Goal: Check status: Check status

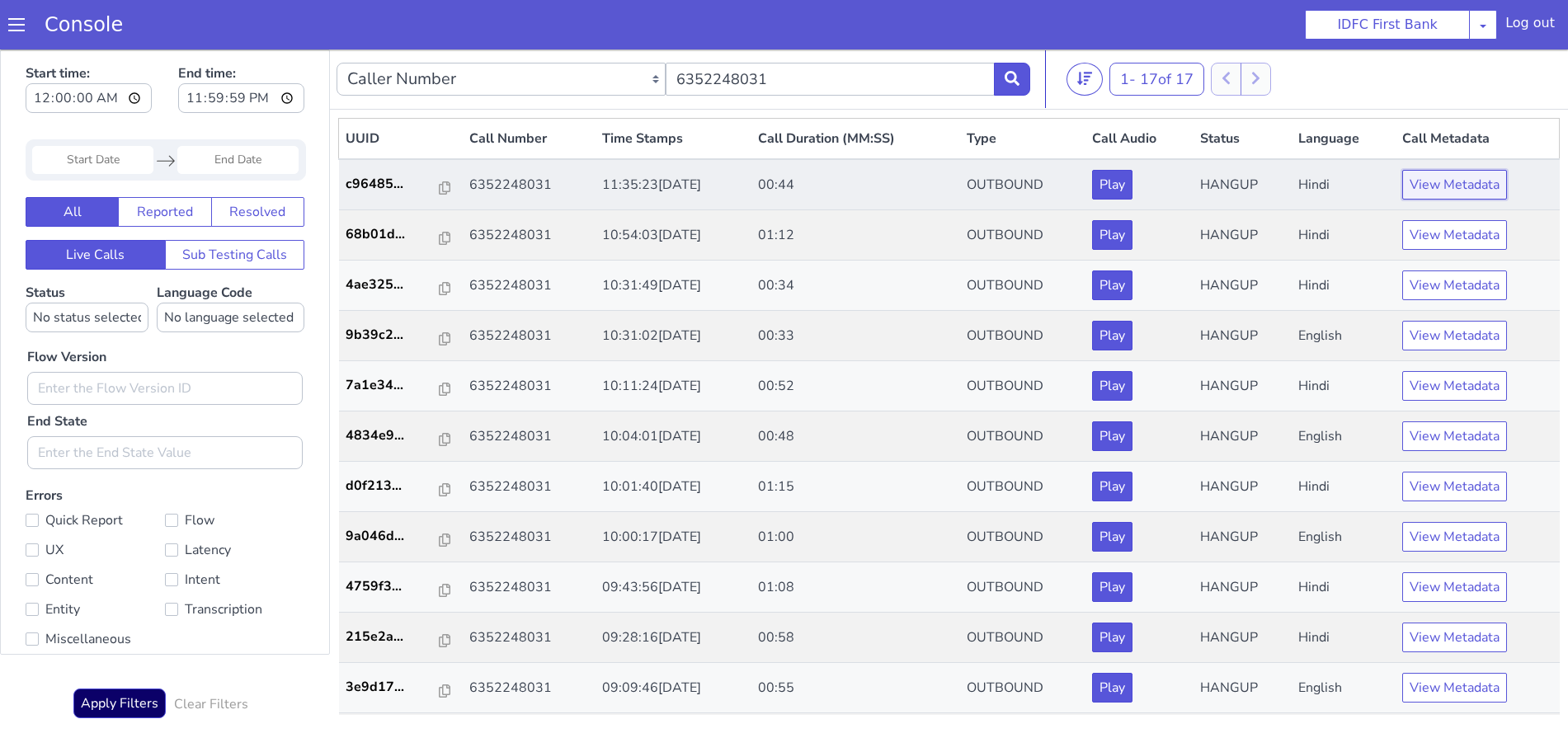
click at [1440, 191] on button "View Metadata" at bounding box center [1455, 184] width 105 height 29
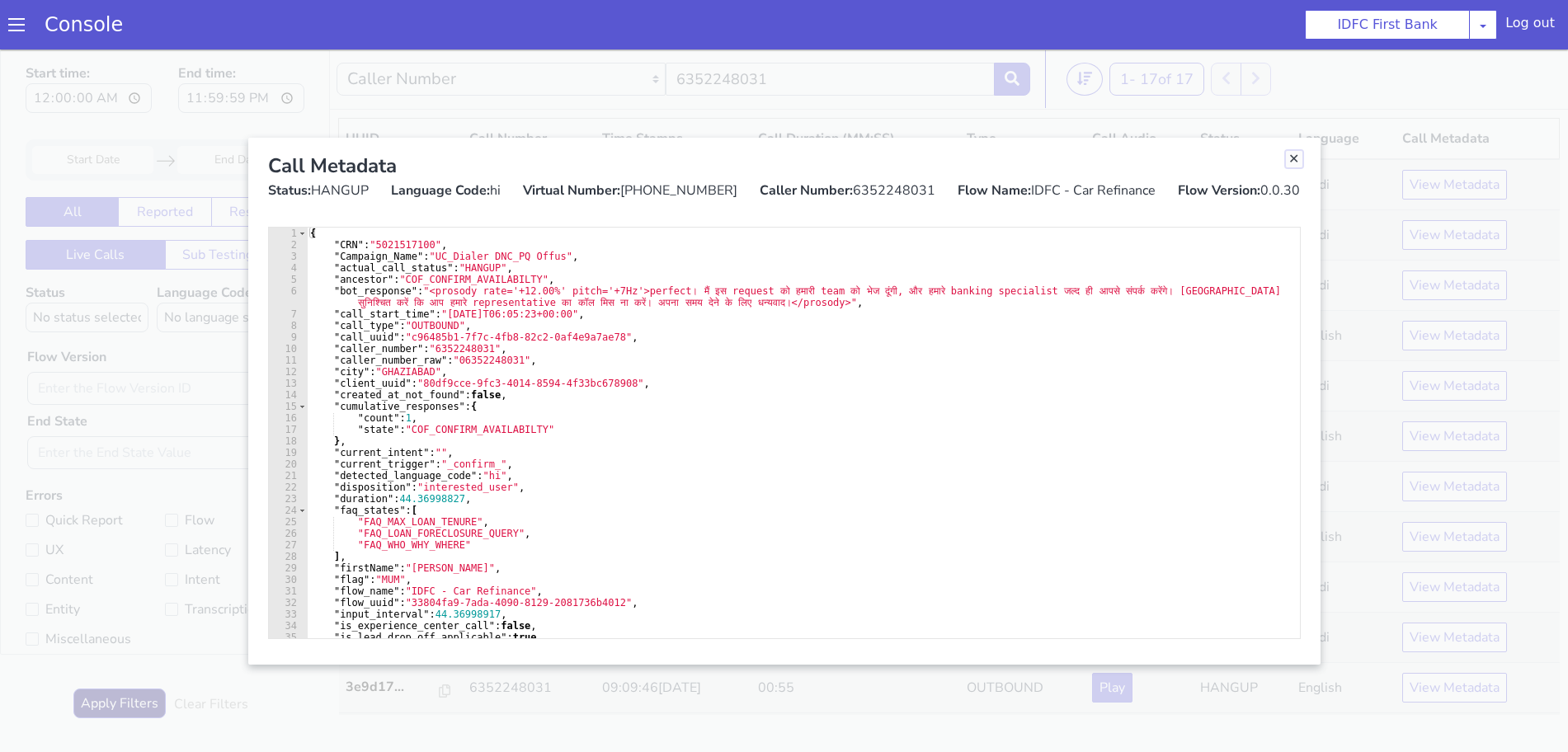
click at [1293, 161] on link "Close" at bounding box center [1294, 158] width 16 height 16
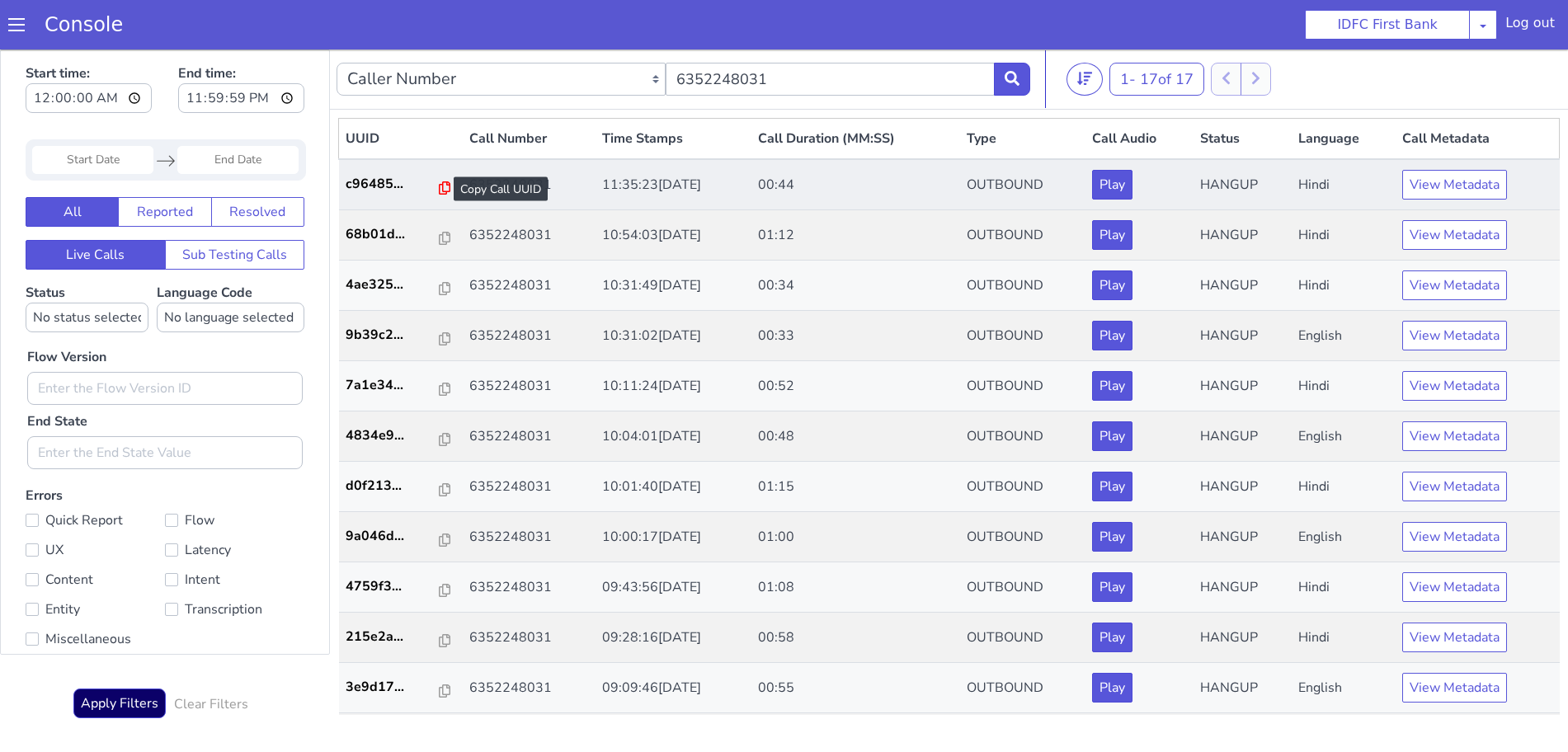
click at [439, 187] on icon at bounding box center [444, 188] width 11 height 13
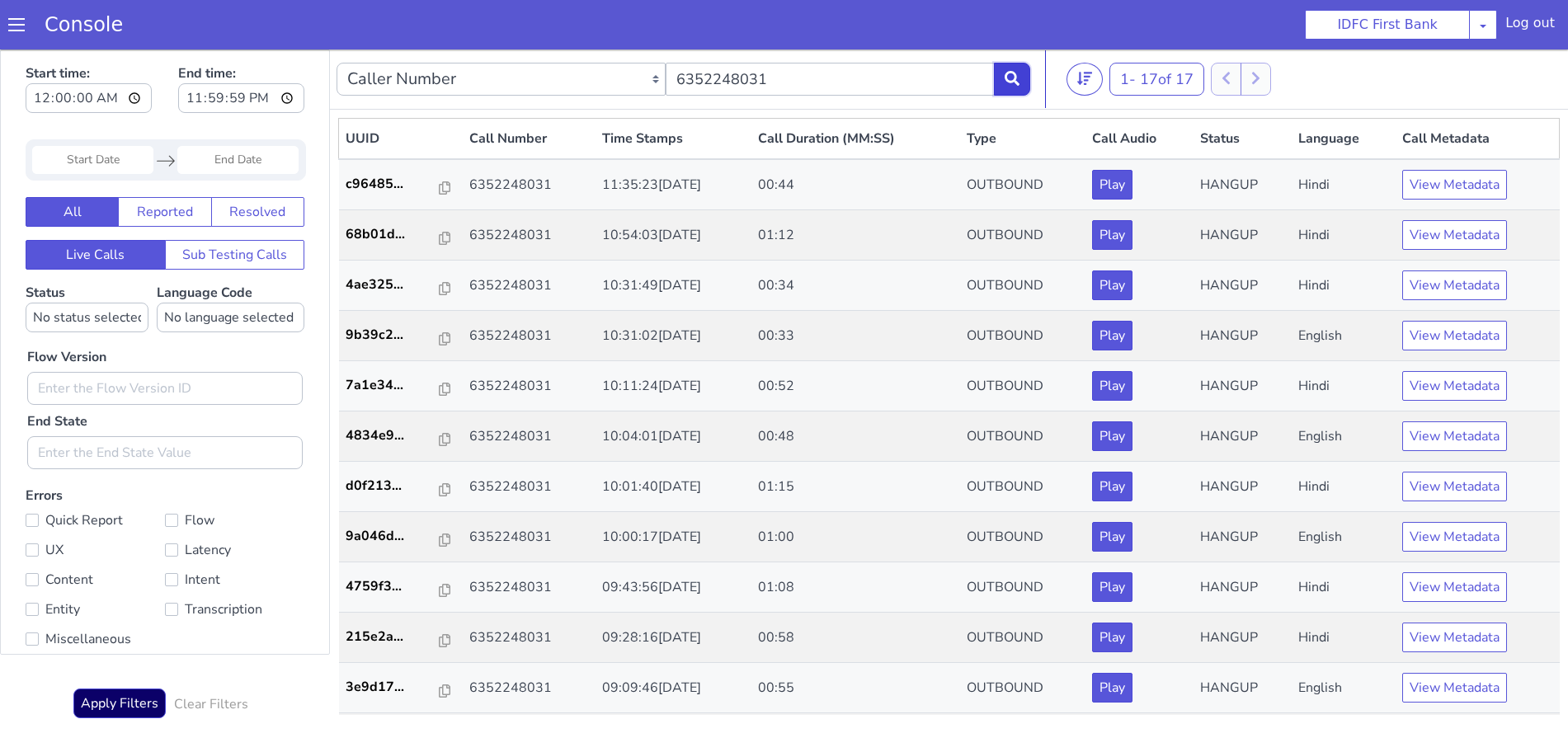
click at [1018, 82] on icon at bounding box center [1012, 78] width 15 height 15
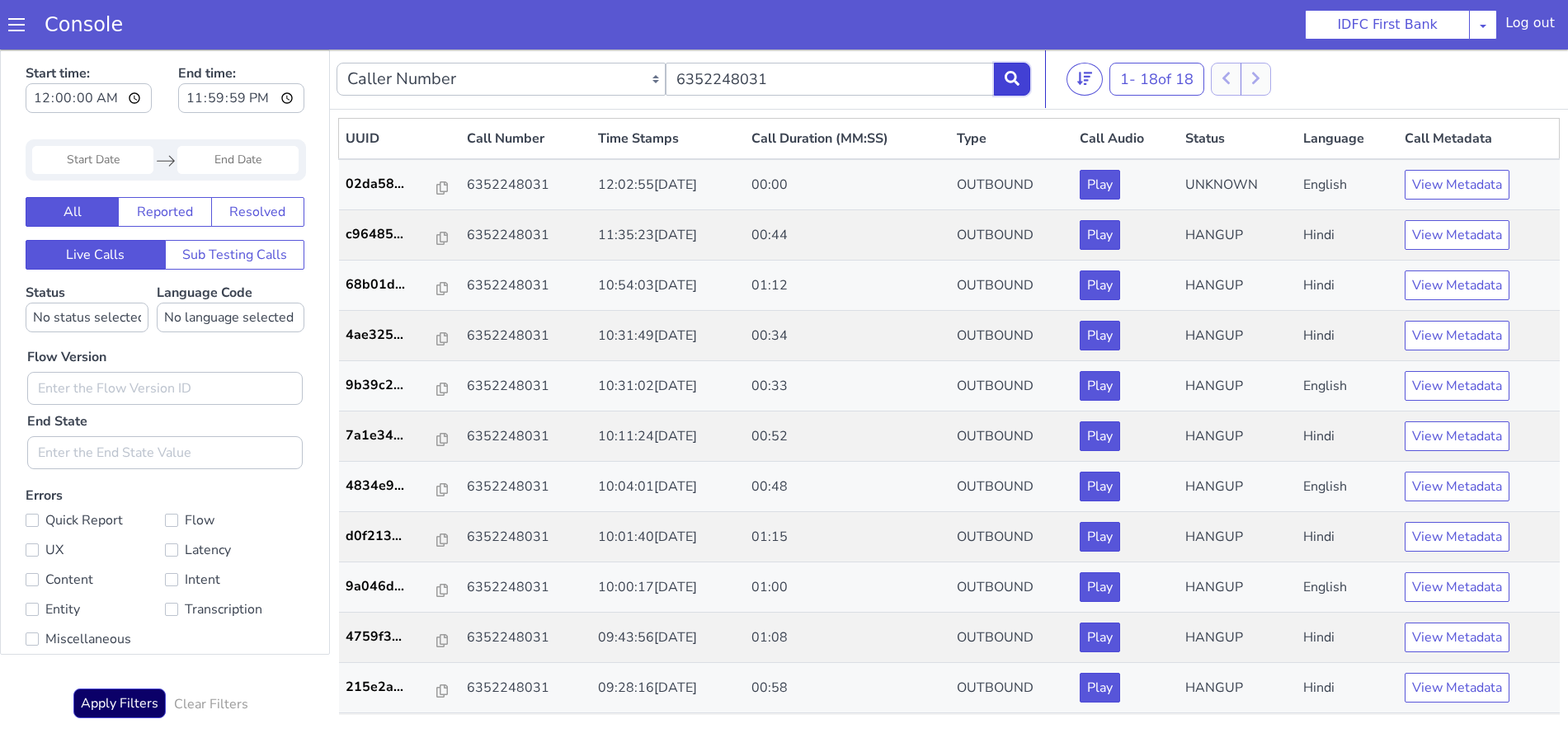
click at [1013, 80] on icon at bounding box center [1012, 78] width 15 height 15
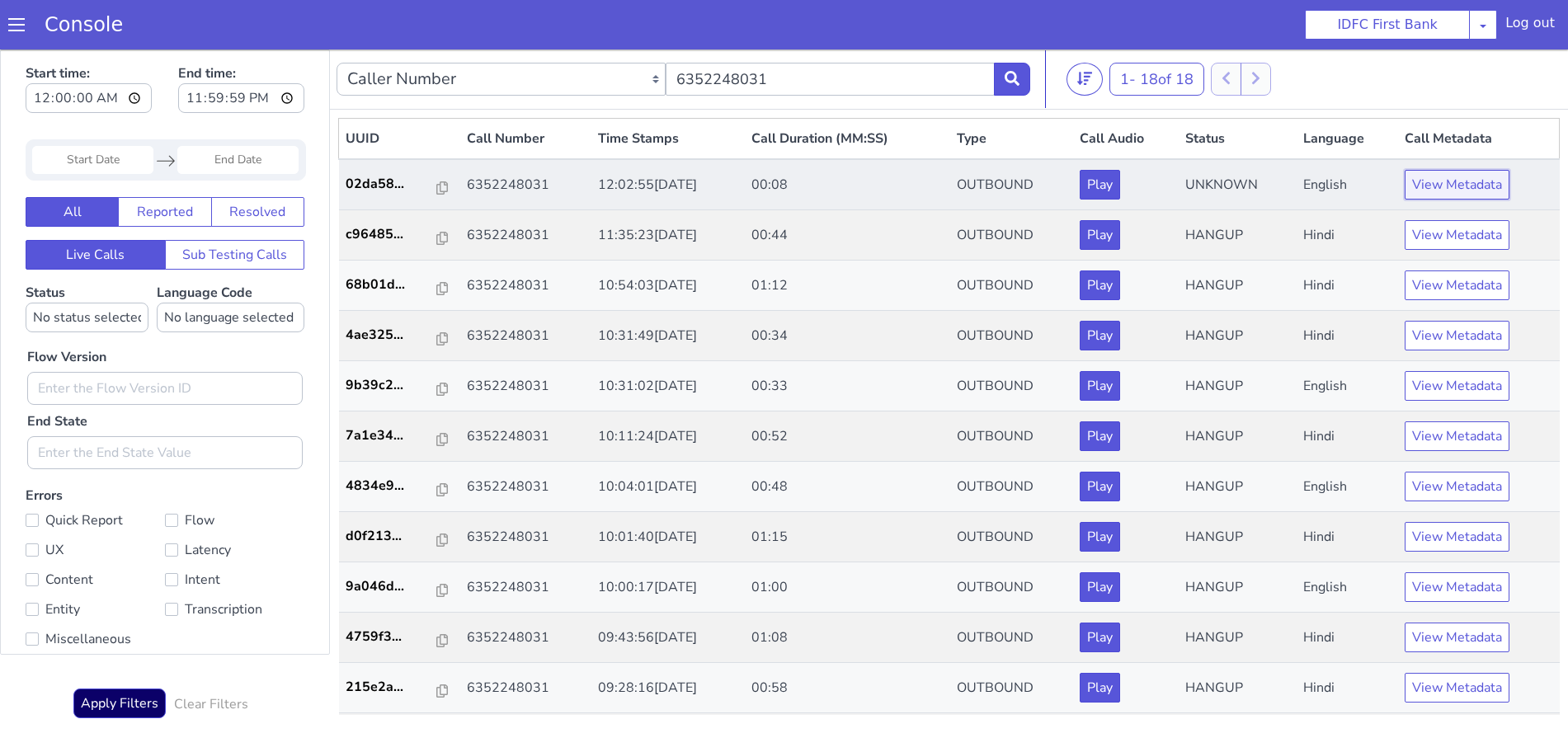
click at [1486, 189] on button "View Metadata" at bounding box center [1456, 184] width 105 height 29
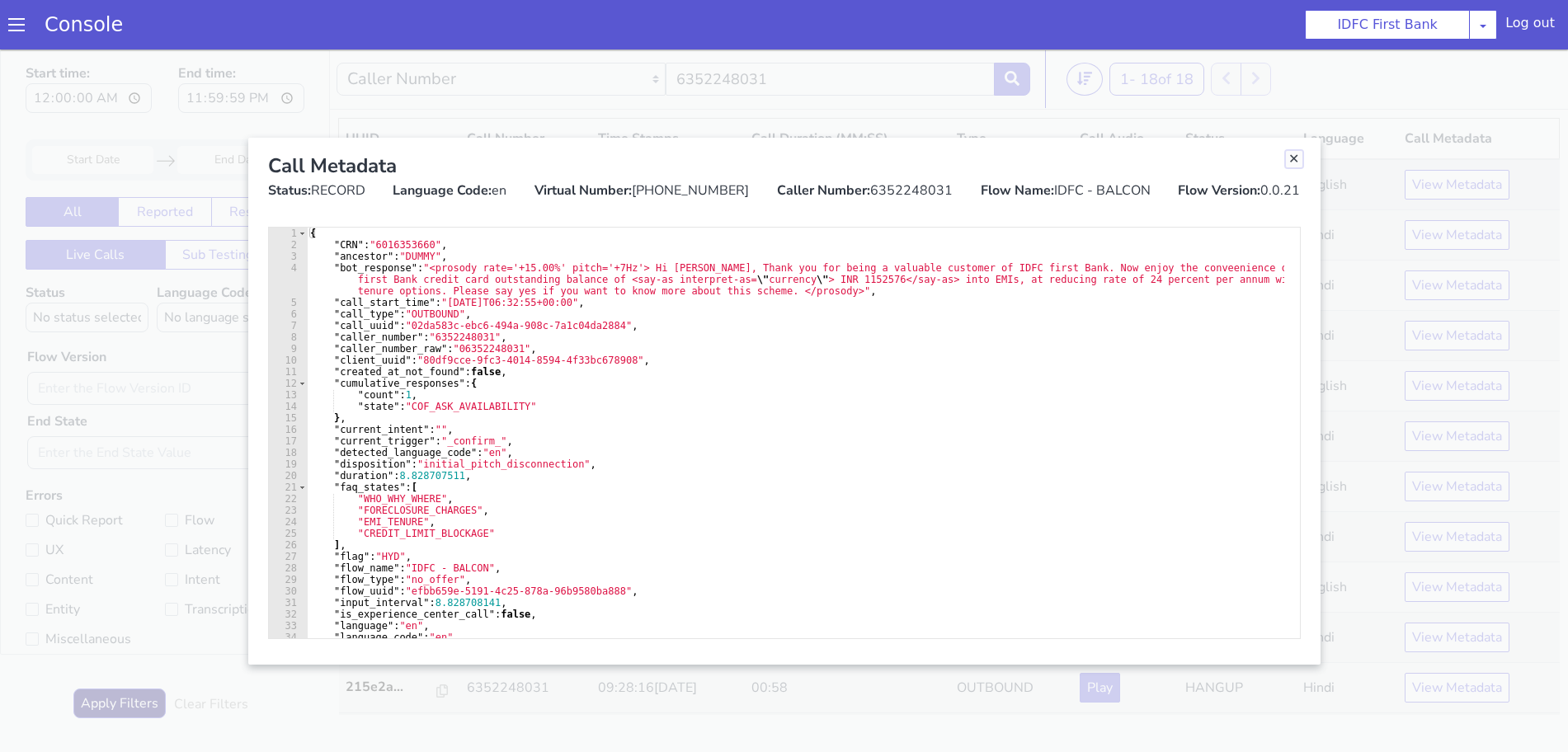
drag, startPoint x: 1297, startPoint y: 154, endPoint x: 1280, endPoint y: 176, distance: 27.8
click at [1297, 154] on link "Close" at bounding box center [1294, 158] width 16 height 16
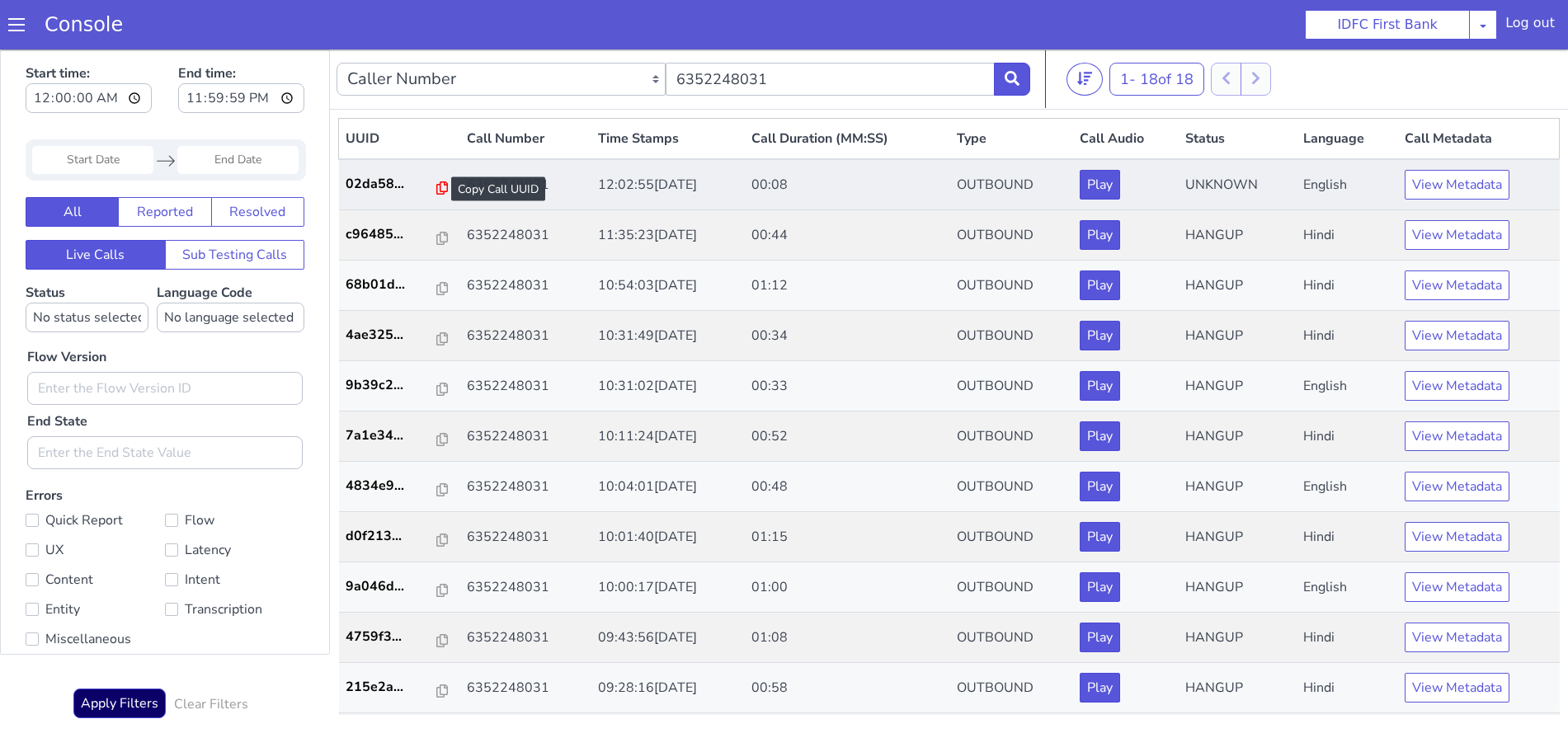
click at [436, 186] on icon at bounding box center [441, 188] width 11 height 13
